Goal: Complete application form

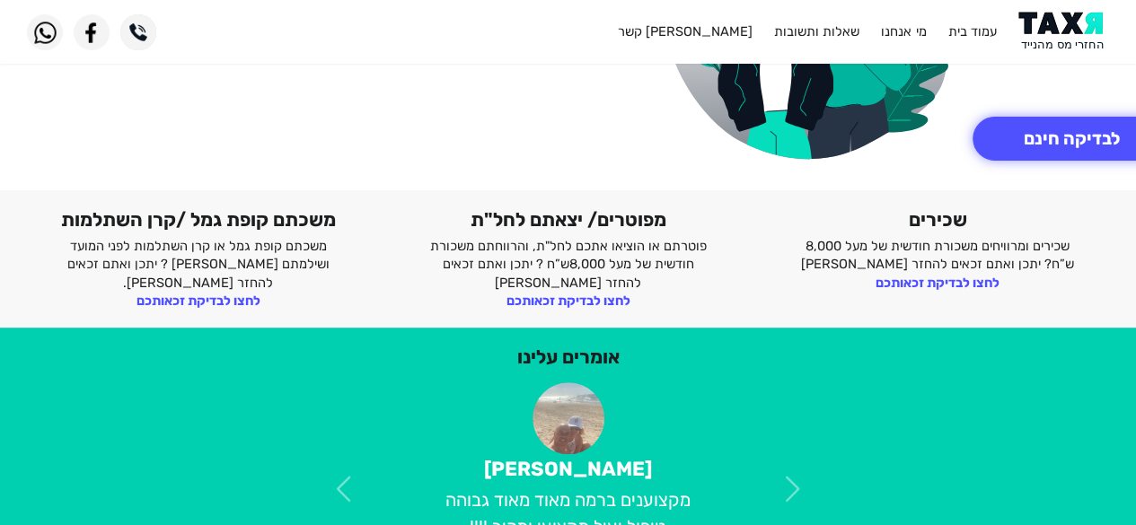
scroll to position [304, 0]
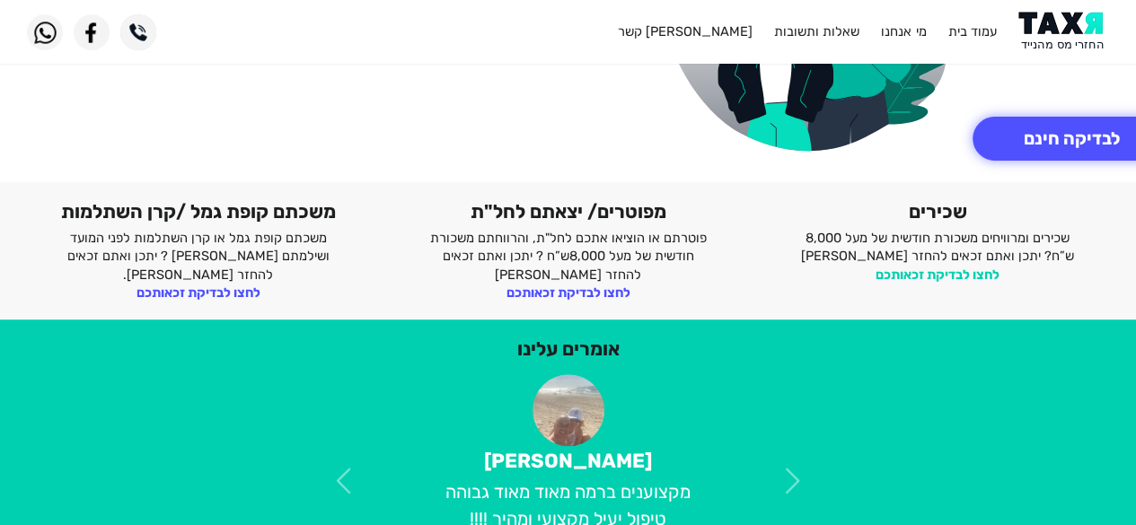
click at [910, 276] on link "לחצו לבדיקת זכאותכם" at bounding box center [937, 275] width 124 height 16
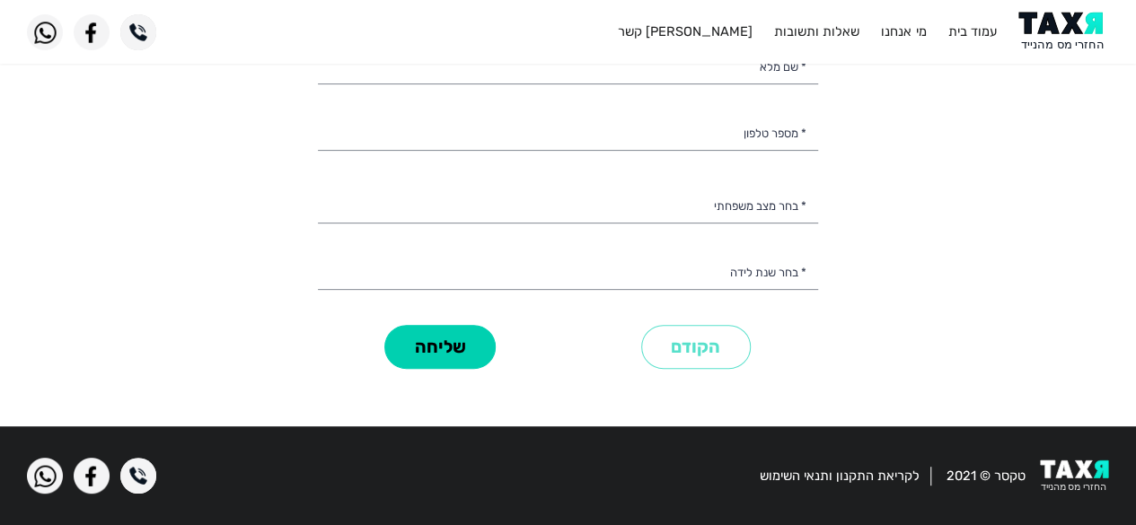
scroll to position [171, 0]
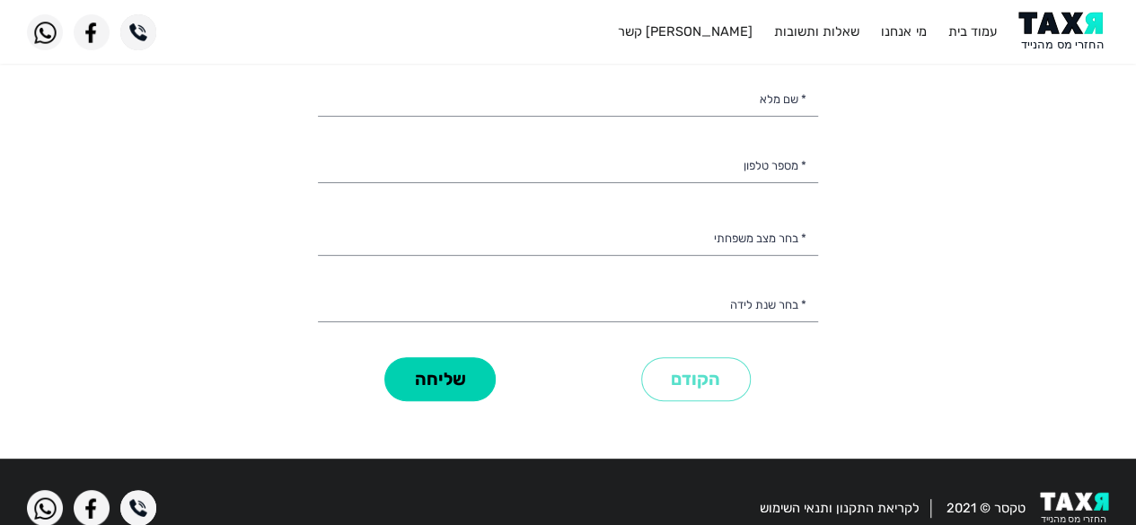
select select
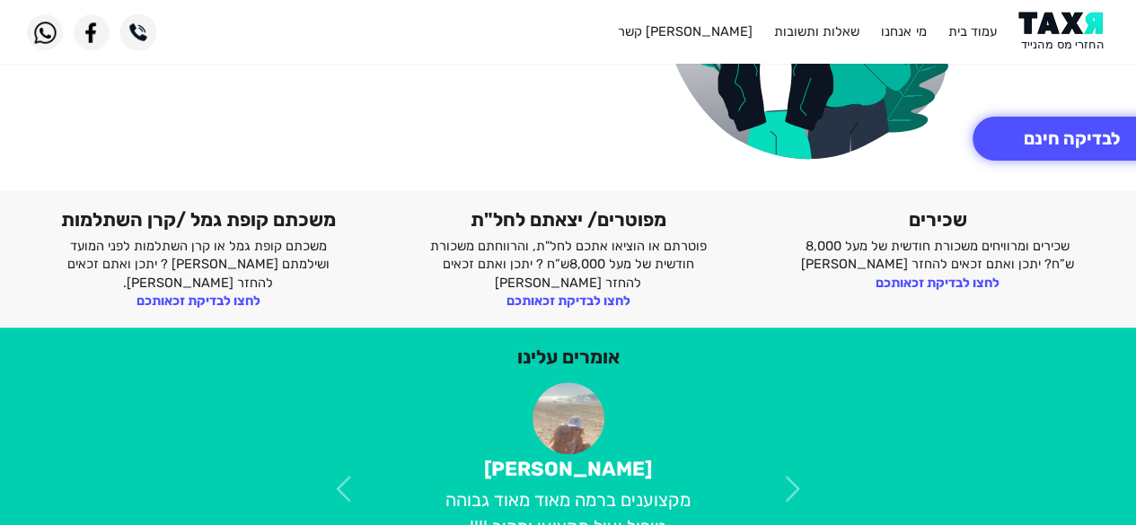
scroll to position [304, 0]
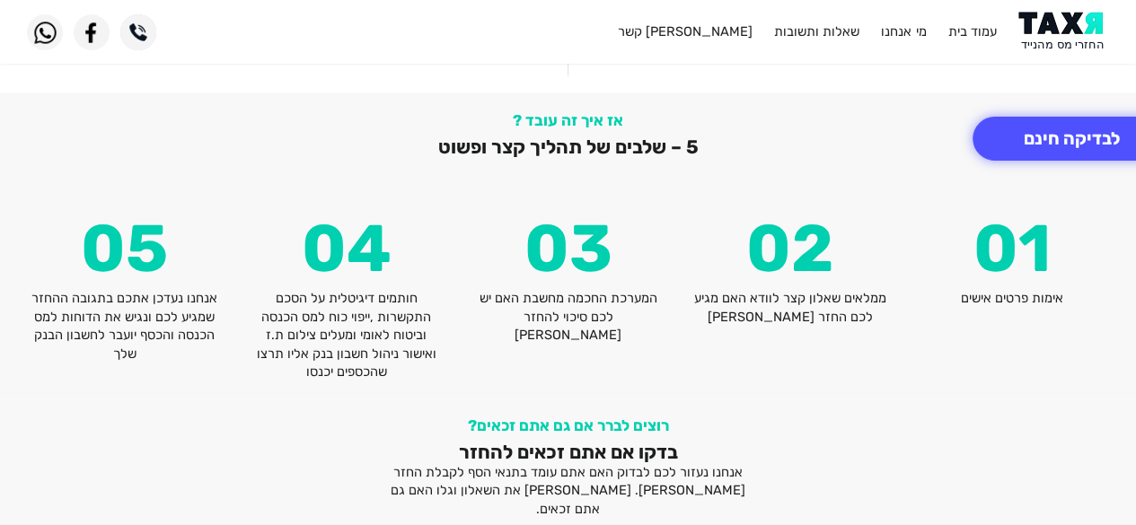
scroll to position [2245, 0]
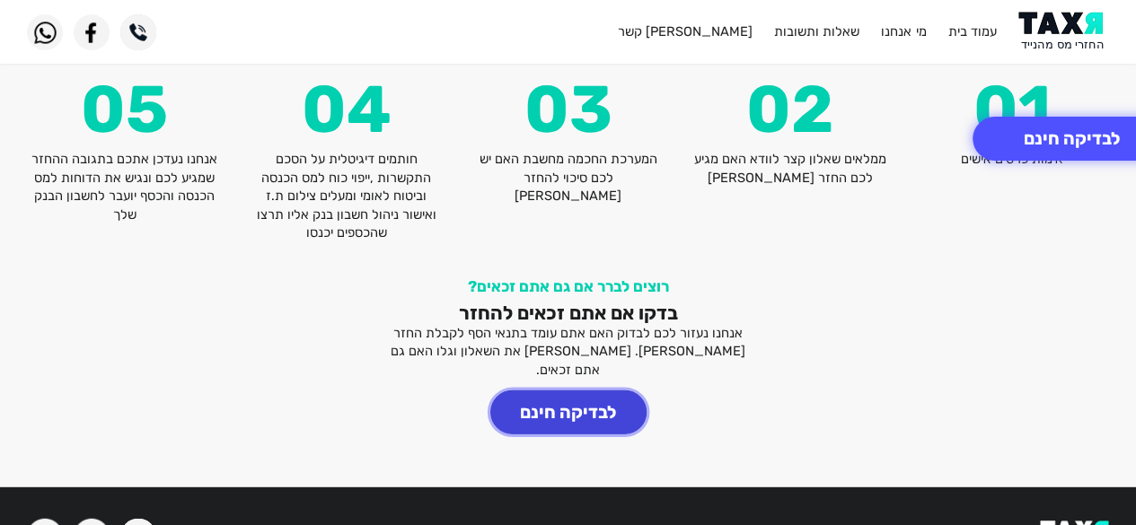
click at [560, 391] on button "לבדיקה חינם" at bounding box center [568, 413] width 156 height 44
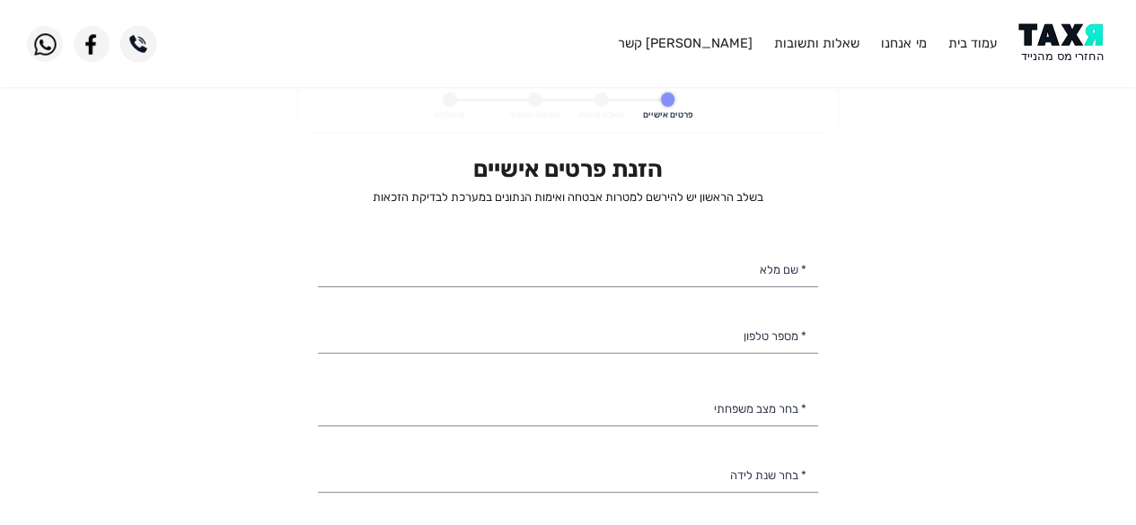
select select
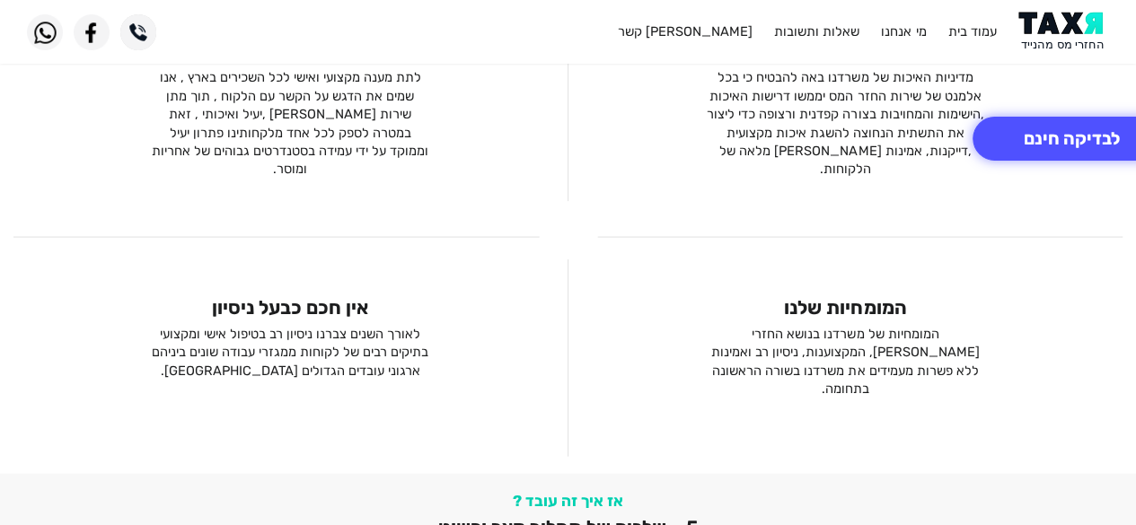
scroll to position [2121, 0]
